Goal: Transaction & Acquisition: Purchase product/service

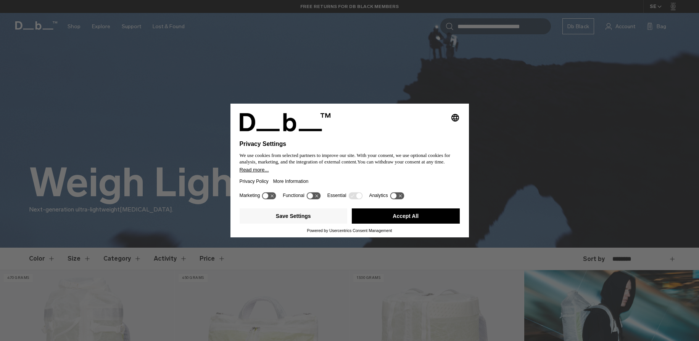
click at [415, 216] on button "Accept All" at bounding box center [406, 216] width 108 height 15
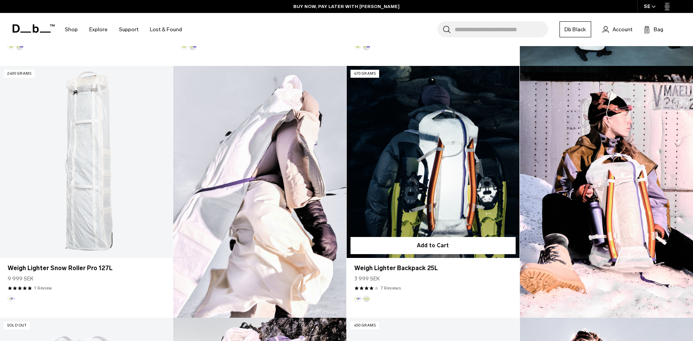
scroll to position [458, 0]
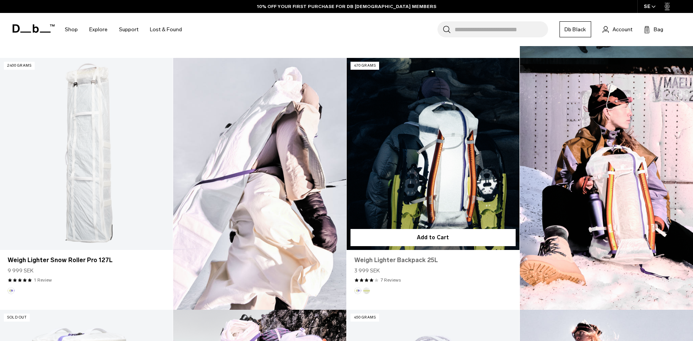
click at [415, 259] on link "Weigh Lighter Backpack 25L" at bounding box center [433, 260] width 158 height 9
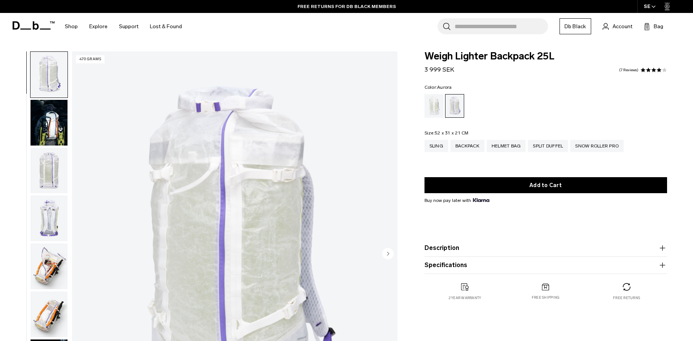
click at [49, 312] on img "button" at bounding box center [49, 315] width 37 height 46
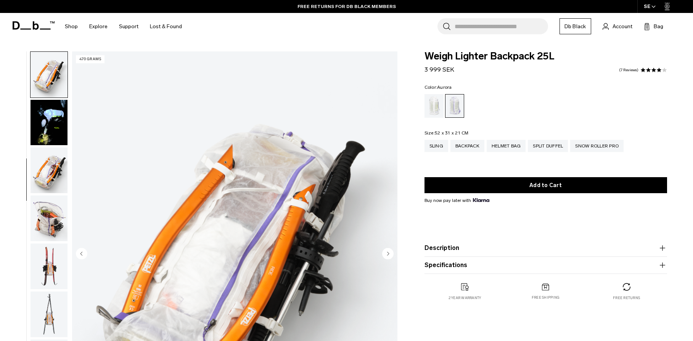
scroll to position [76, 0]
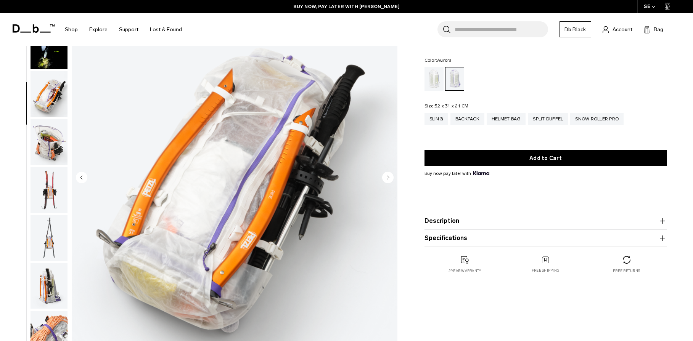
click at [52, 145] on img "button" at bounding box center [49, 142] width 37 height 46
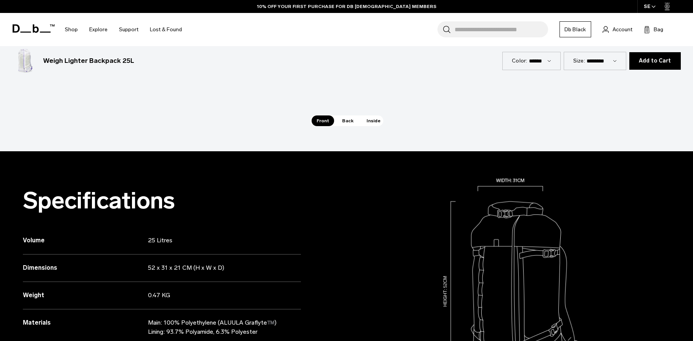
scroll to position [458, 0]
